Goal: Information Seeking & Learning: Learn about a topic

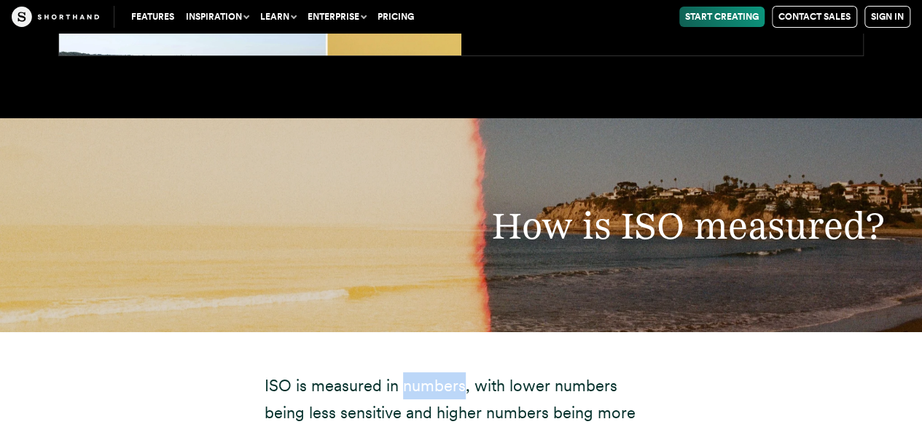
scroll to position [2708, 0]
click at [322, 174] on div "How is ISO measured?" at bounding box center [461, 225] width 922 height 214
click at [360, 118] on div "How is ISO measured?" at bounding box center [461, 225] width 922 height 214
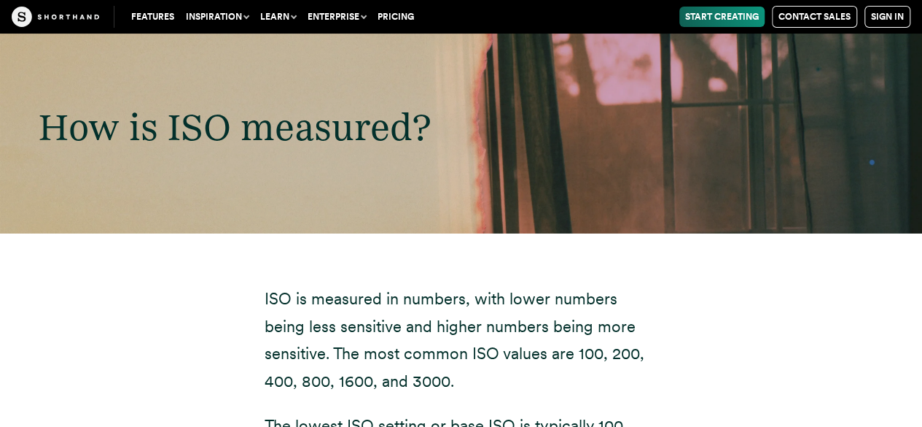
scroll to position [2841, 0]
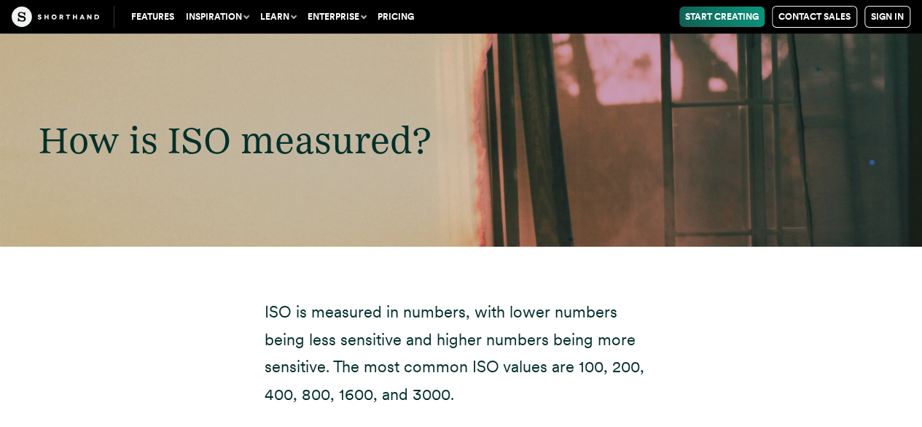
drag, startPoint x: 444, startPoint y: 160, endPoint x: 384, endPoint y: 199, distance: 71.8
click at [384, 199] on div "How is ISO measured?" at bounding box center [461, 140] width 922 height 214
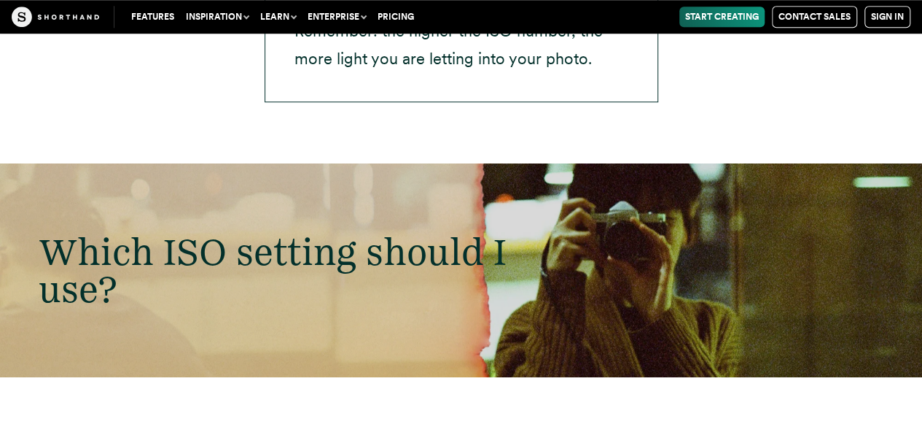
scroll to position [3377, 0]
click at [418, 166] on div "Which ISO setting should I use?" at bounding box center [461, 270] width 922 height 214
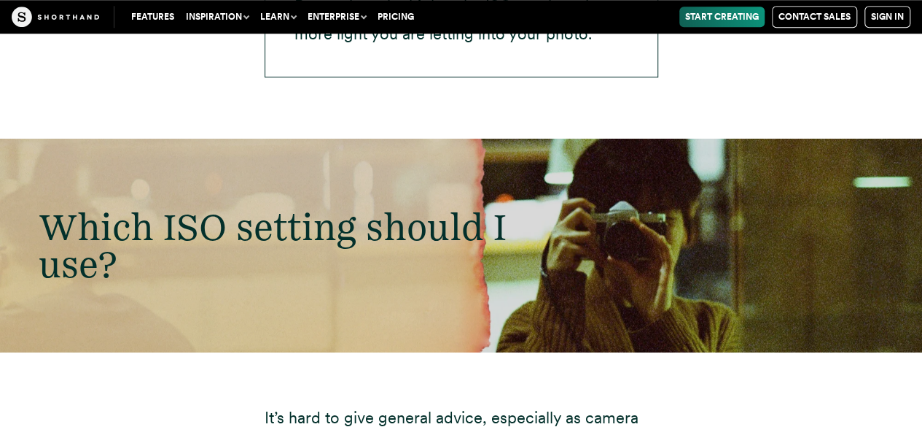
scroll to position [3403, 0]
